Goal: Communication & Community: Answer question/provide support

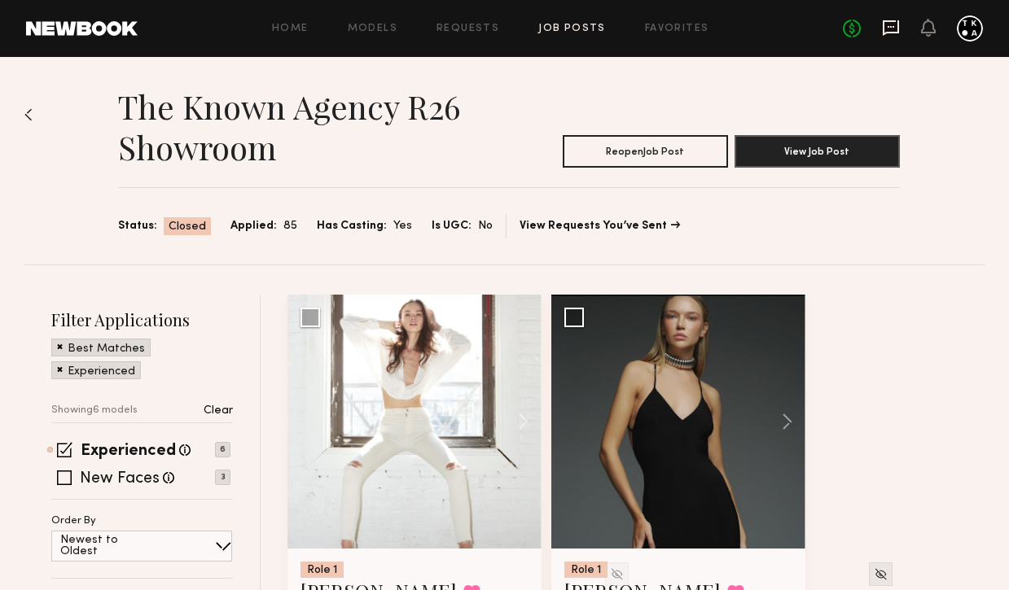
click at [894, 26] on icon at bounding box center [891, 27] width 7 height 2
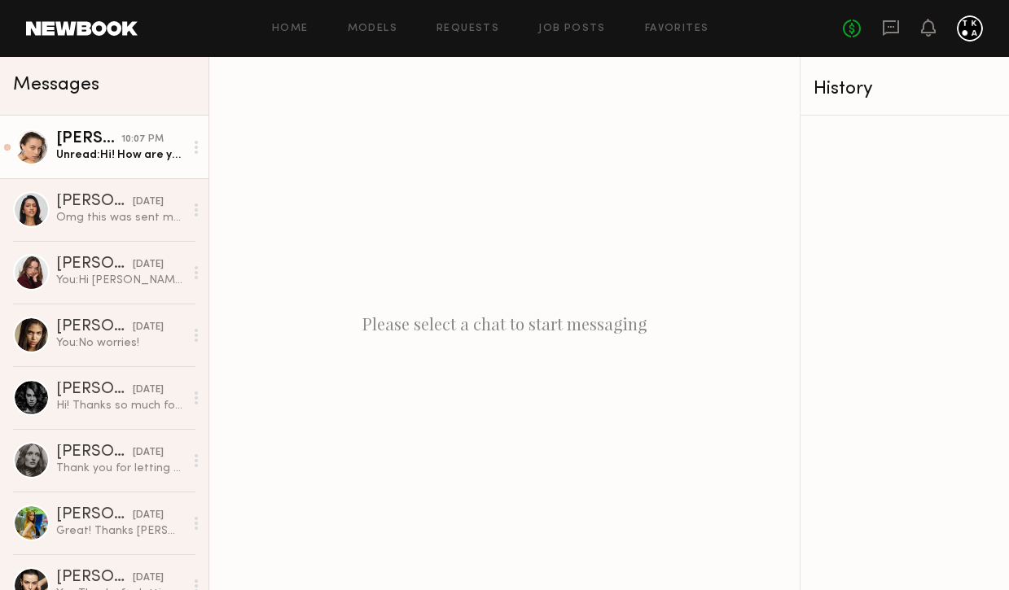
click at [129, 145] on div "10:07 PM" at bounding box center [142, 139] width 42 height 15
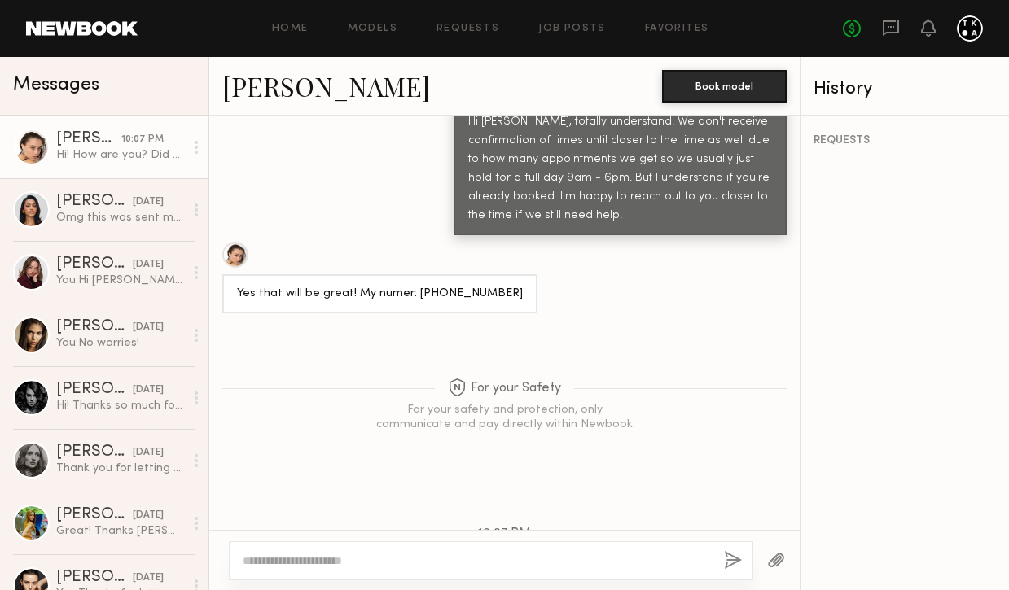
scroll to position [2213, 0]
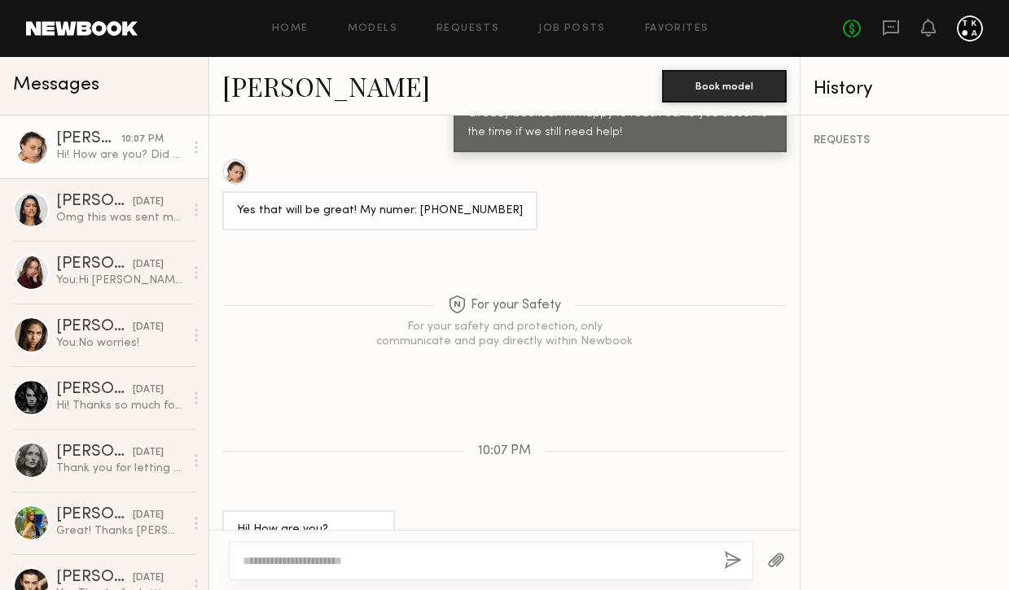
click at [271, 88] on link "[PERSON_NAME]" at bounding box center [326, 85] width 208 height 35
click at [361, 557] on textarea at bounding box center [477, 561] width 468 height 16
type textarea "**********"
click at [733, 555] on button "button" at bounding box center [733, 561] width 18 height 20
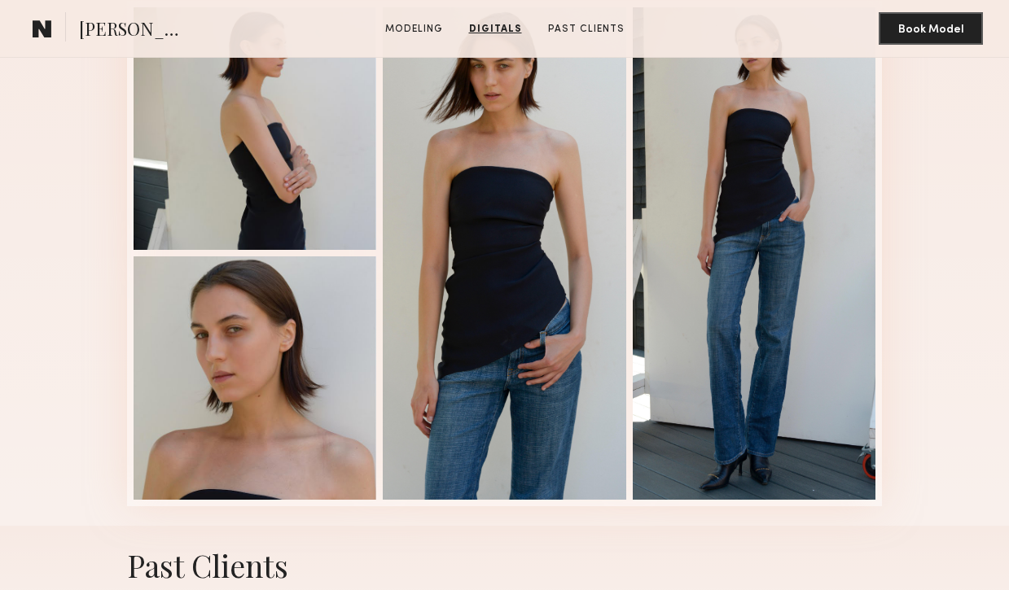
scroll to position [1512, 0]
